Goal: Information Seeking & Learning: Learn about a topic

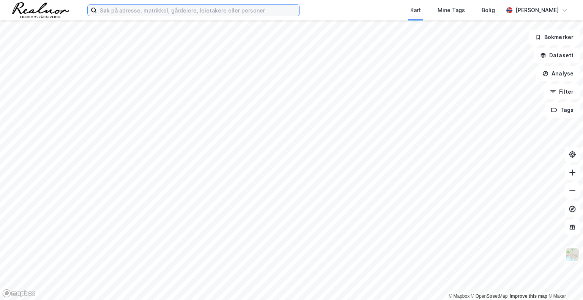
click at [158, 10] on input at bounding box center [198, 10] width 203 height 11
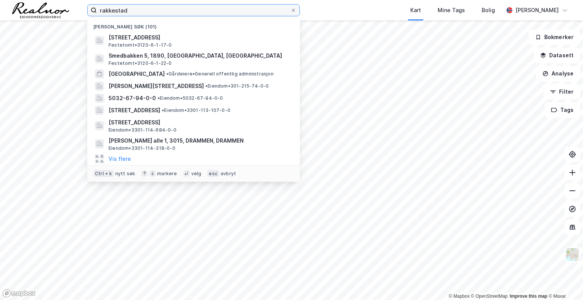
type input "rakkestad"
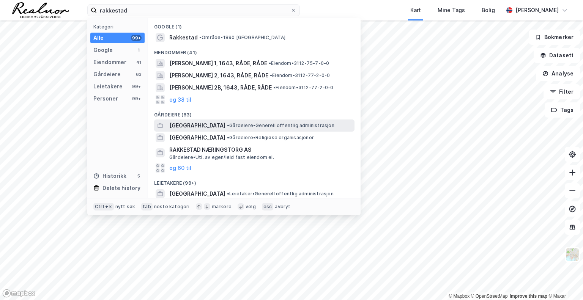
click at [216, 123] on span "[GEOGRAPHIC_DATA]" at bounding box center [197, 125] width 56 height 9
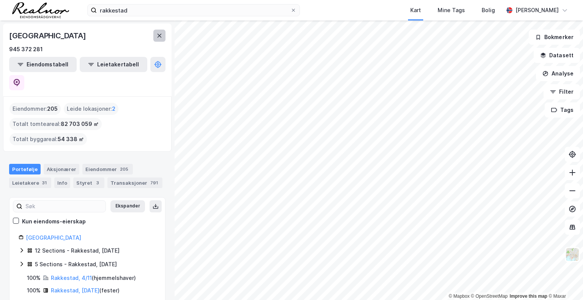
click at [161, 37] on icon at bounding box center [160, 36] width 4 height 4
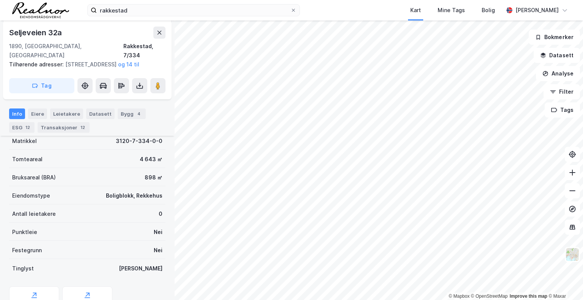
scroll to position [131, 0]
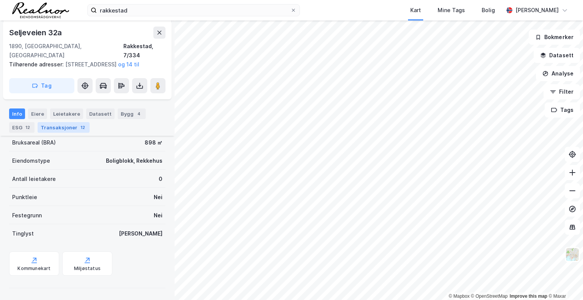
click at [53, 126] on div "Transaksjoner 12" at bounding box center [64, 127] width 52 height 11
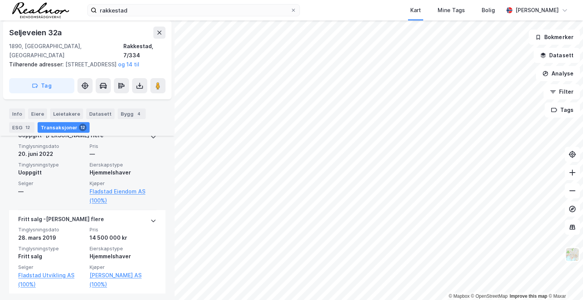
scroll to position [1093, 0]
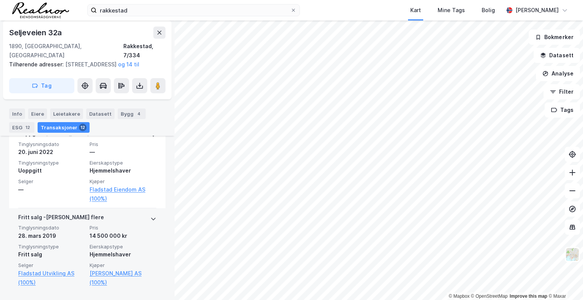
click at [150, 218] on icon at bounding box center [153, 219] width 6 height 6
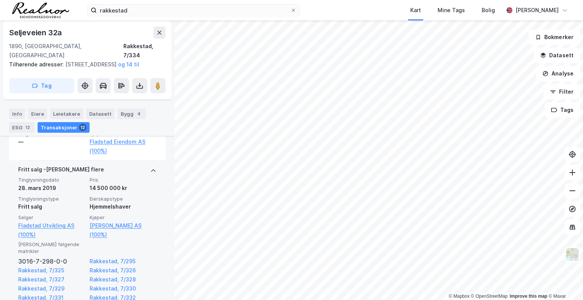
scroll to position [1131, 0]
